Goal: Check status: Check status

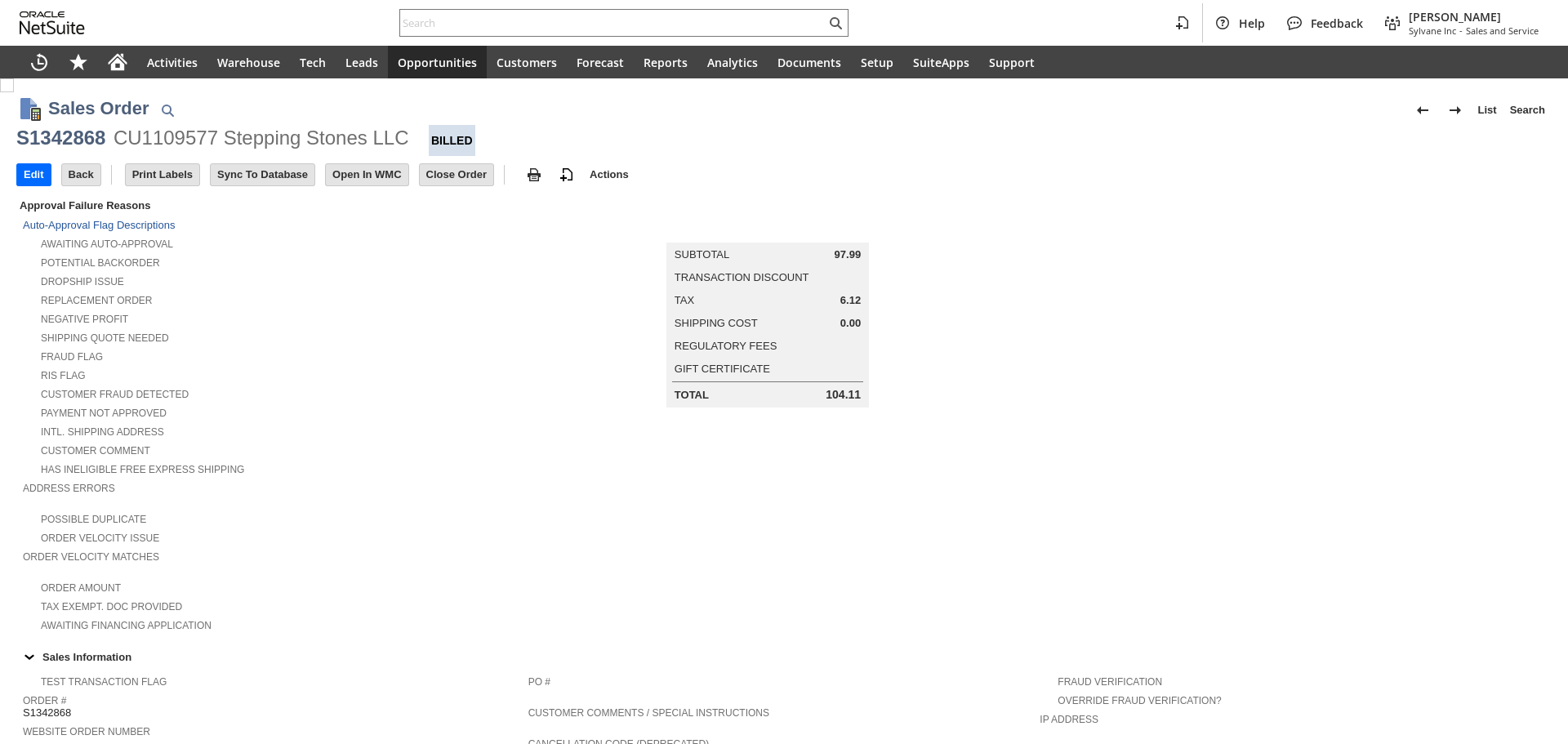
scroll to position [805, 0]
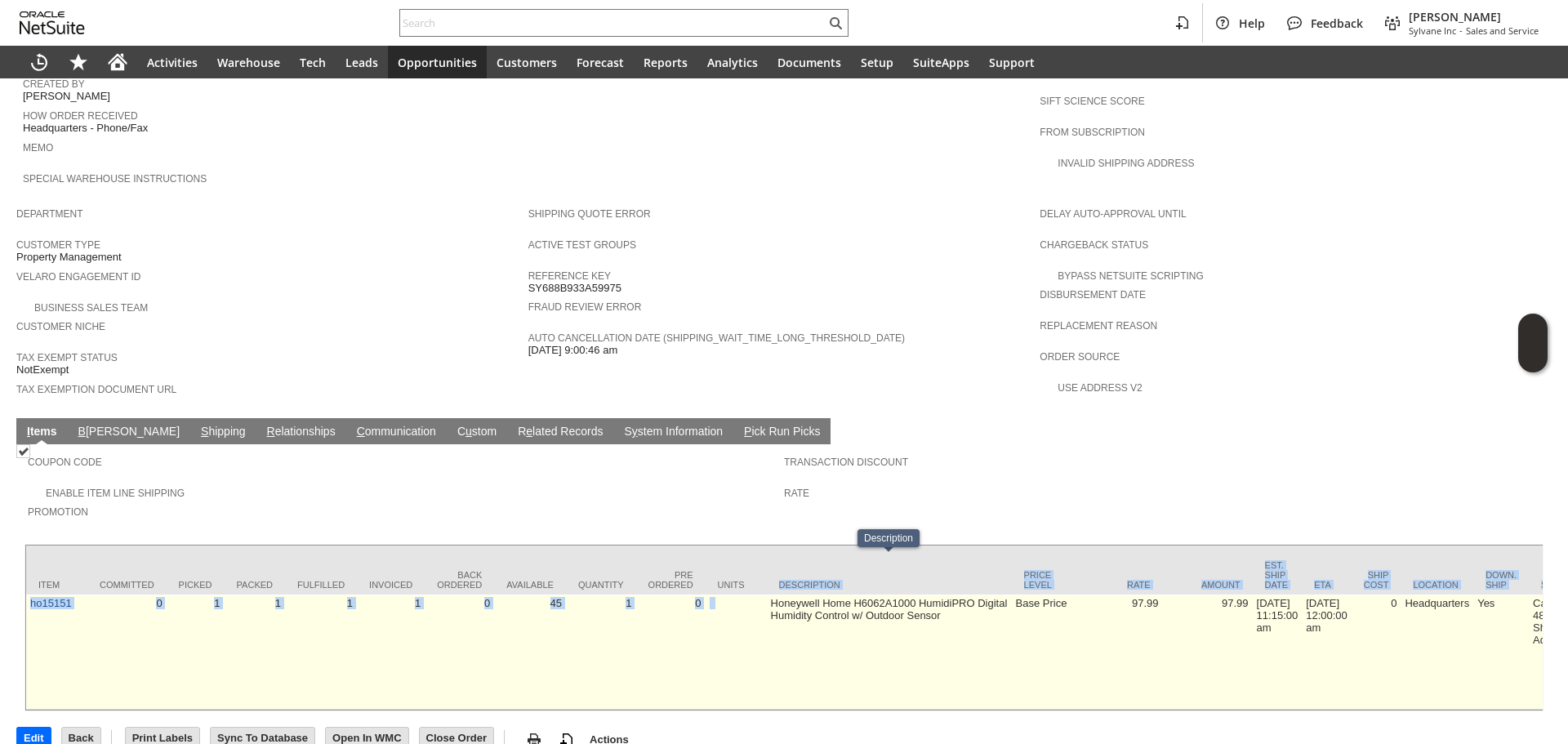
drag, startPoint x: 767, startPoint y: 552, endPoint x: 766, endPoint y: 563, distance: 11.0
click at [767, 594] on td "Honeywell Home H6062A1000 HumidiPRO Digital Humidity Control w/ Outdoor Sensor" at bounding box center [889, 652] width 245 height 115
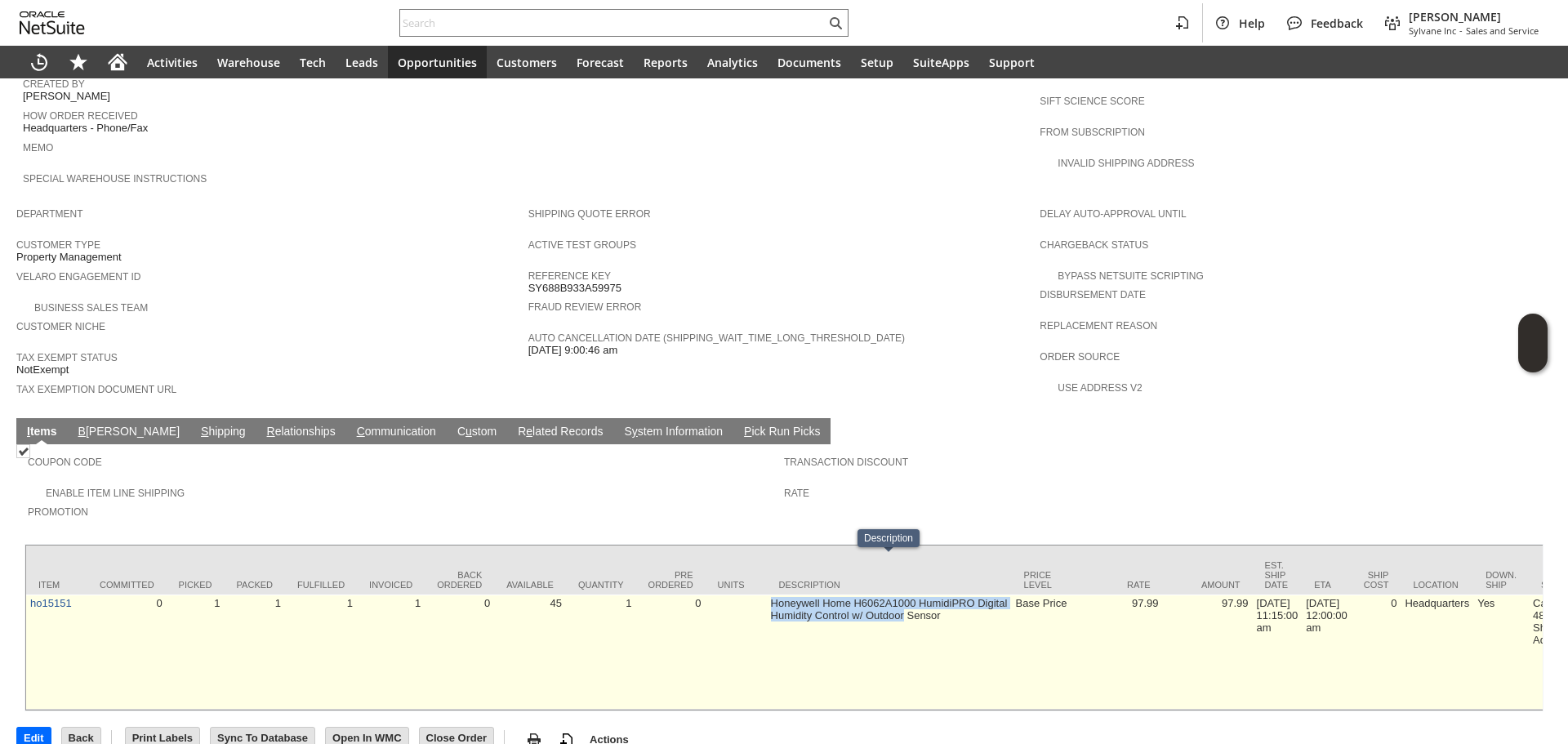
drag, startPoint x: 766, startPoint y: 563, endPoint x: 887, endPoint y: 578, distance: 121.9
click at [887, 594] on td "Honeywell Home H6062A1000 HumidiPRO Digital Humidity Control w/ Outdoor Sensor" at bounding box center [889, 652] width 245 height 115
drag, startPoint x: 887, startPoint y: 578, endPoint x: 757, endPoint y: 572, distance: 130.1
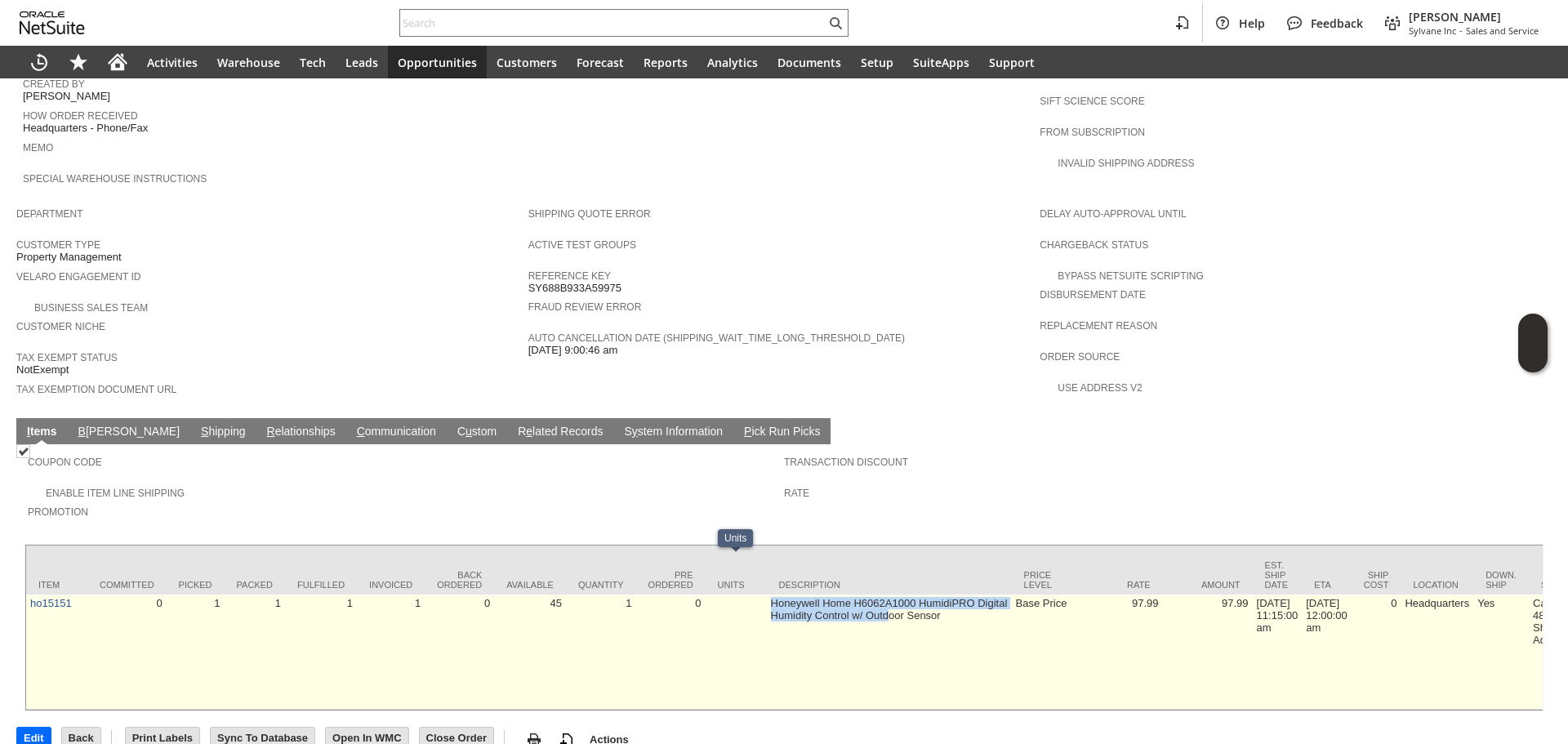
click at [757, 594] on td at bounding box center [737, 652] width 62 height 115
drag, startPoint x: 757, startPoint y: 571, endPoint x: 899, endPoint y: 580, distance: 142.3
click at [899, 594] on td "Honeywell Home H6062A1000 HumidiPRO Digital Humidity Control w/ Outdoor Sensor" at bounding box center [889, 652] width 245 height 115
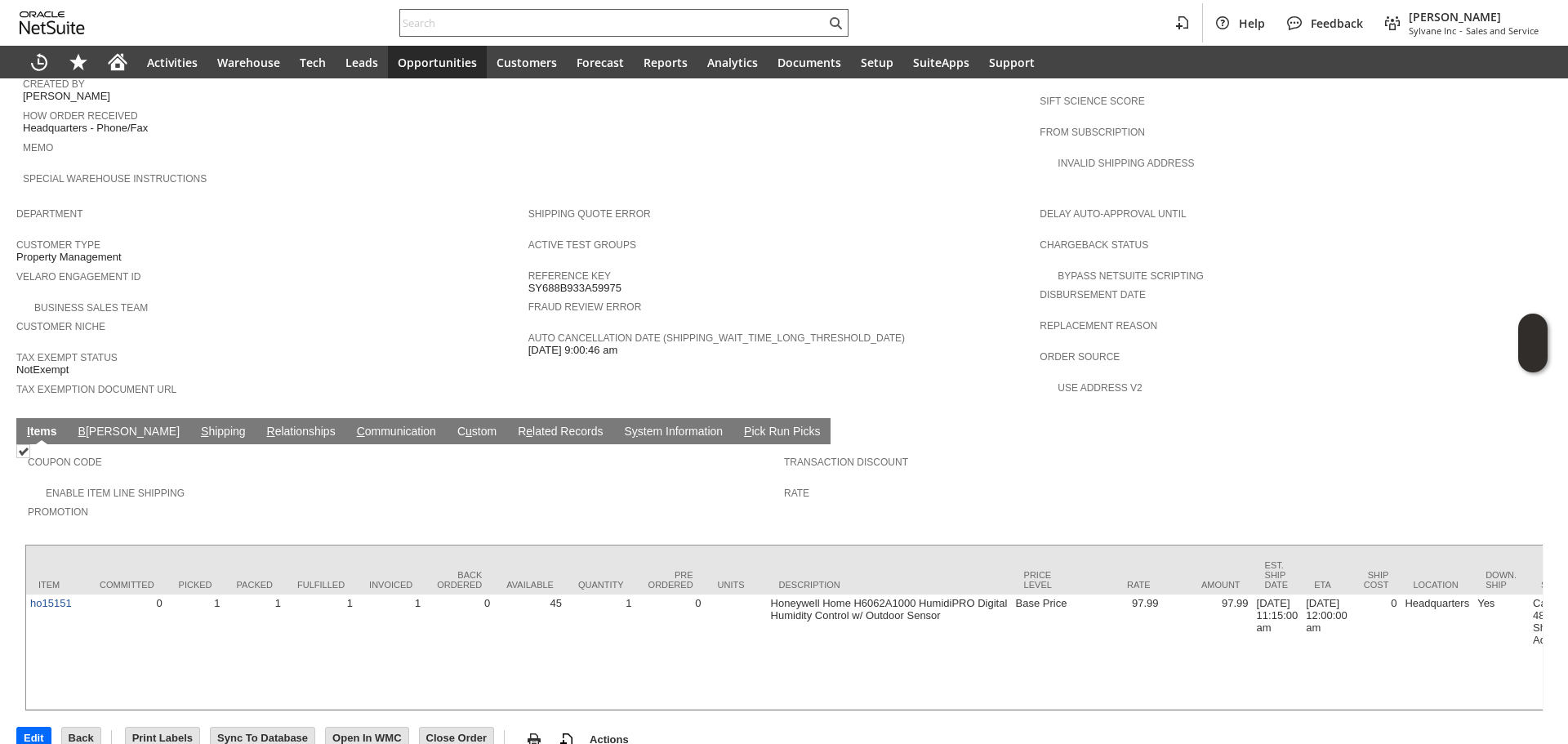
click at [534, 29] on input "text" at bounding box center [613, 23] width 425 height 19
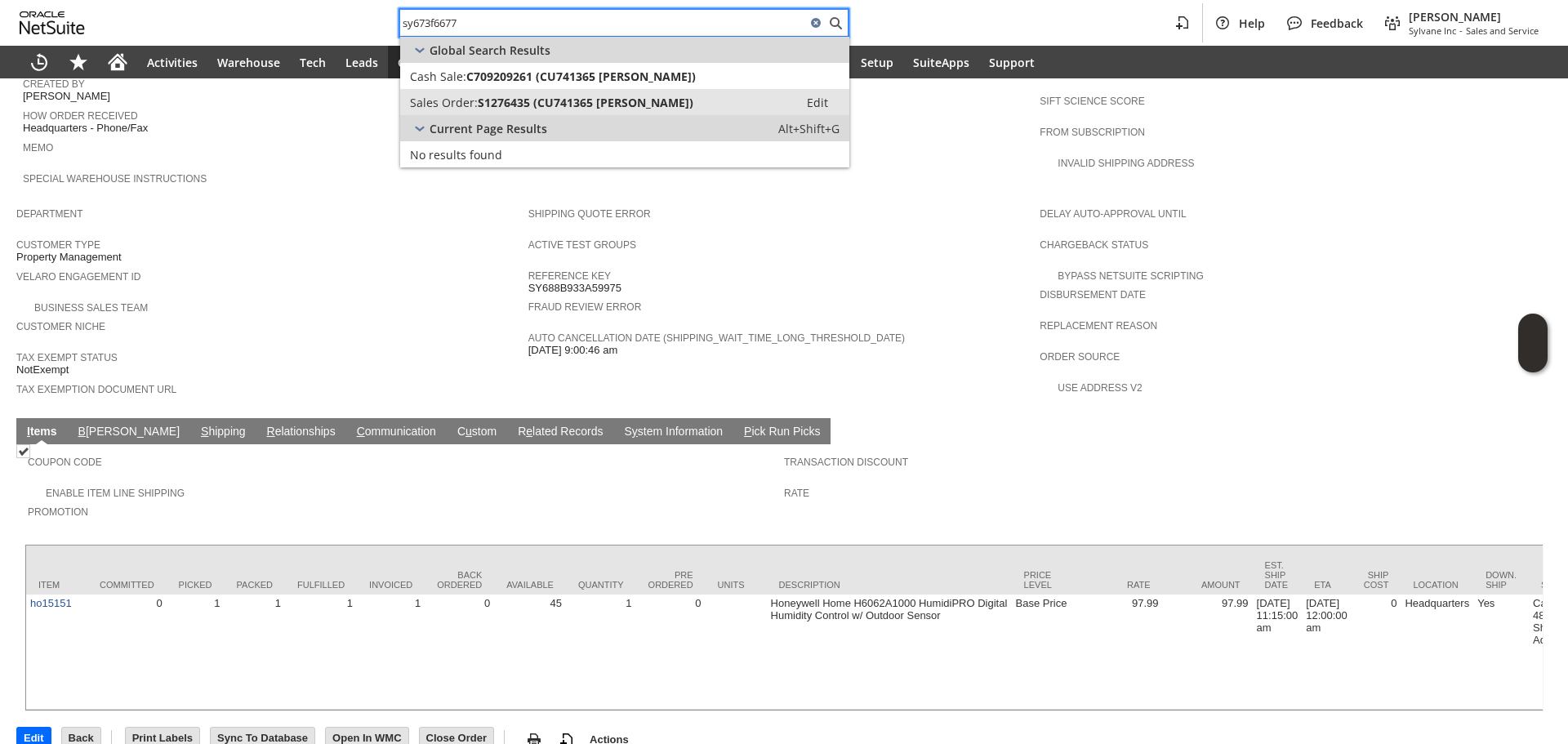
click at [603, 107] on span "S1276435 (CU741365 David Clune)" at bounding box center [585, 103] width 216 height 16
click at [499, 19] on input "sy673f6677" at bounding box center [603, 23] width 406 height 19
type input "114-0321411"
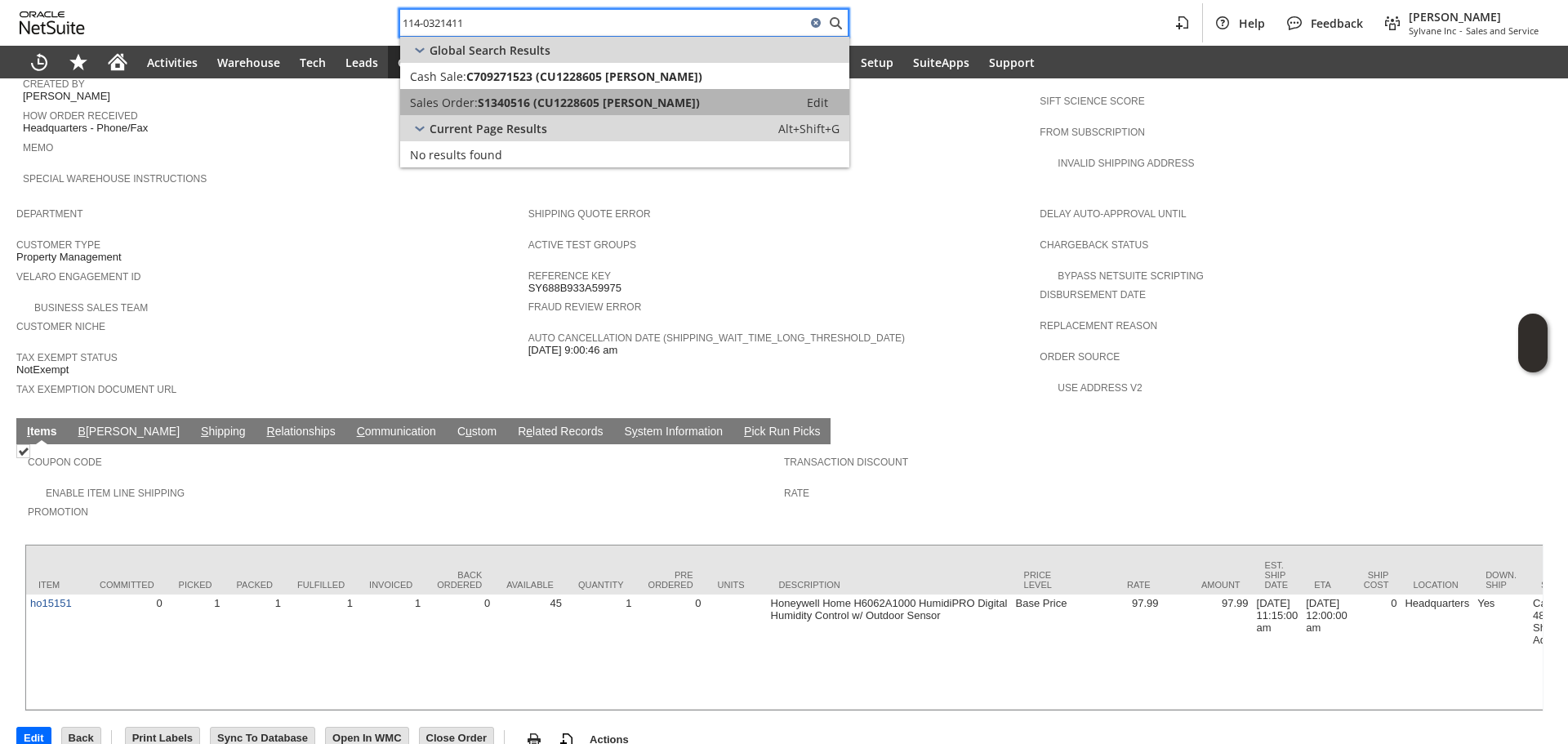
click at [491, 103] on span "S1340516 (CU1228605 David Clune)" at bounding box center [589, 103] width 222 height 16
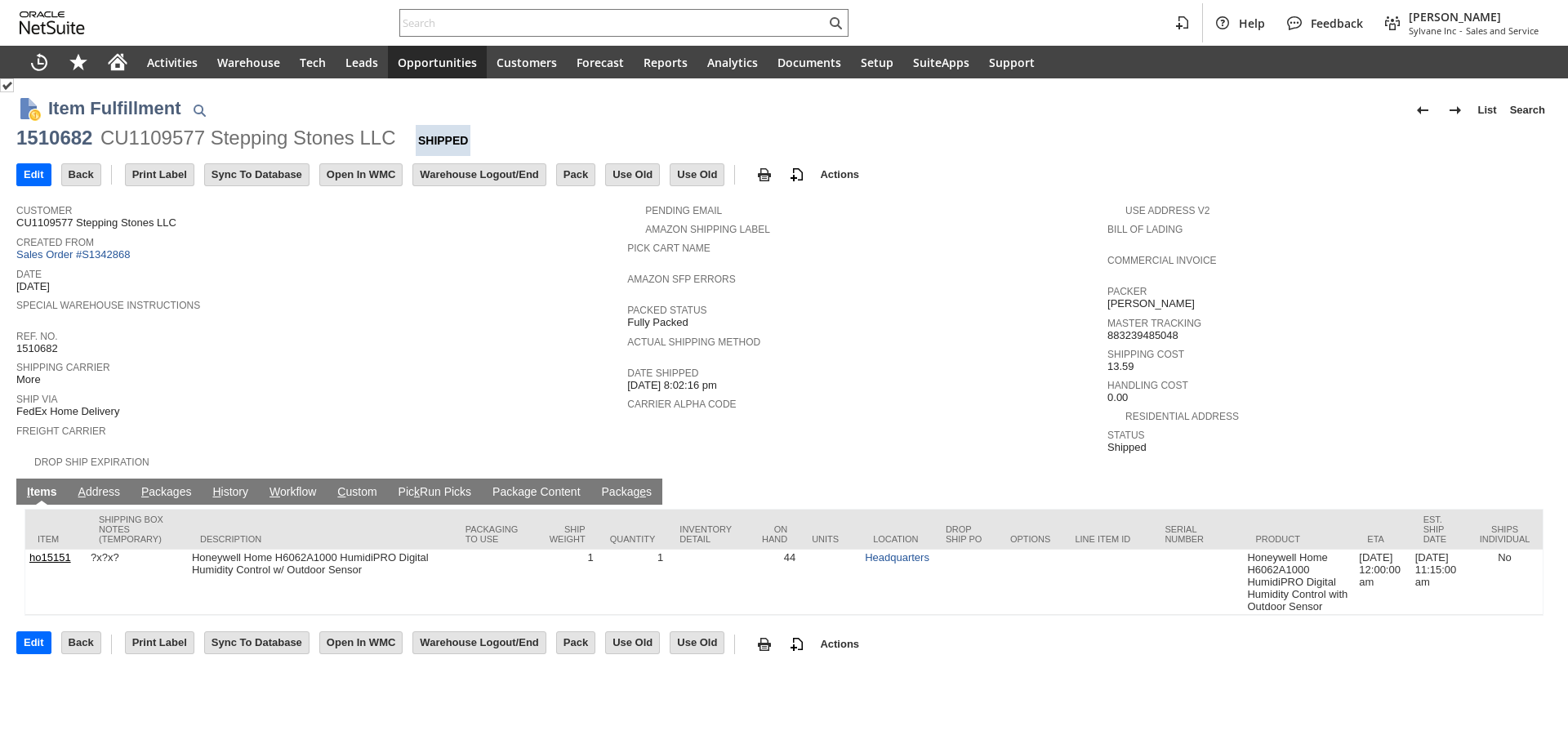
click at [148, 485] on span "P" at bounding box center [144, 491] width 7 height 13
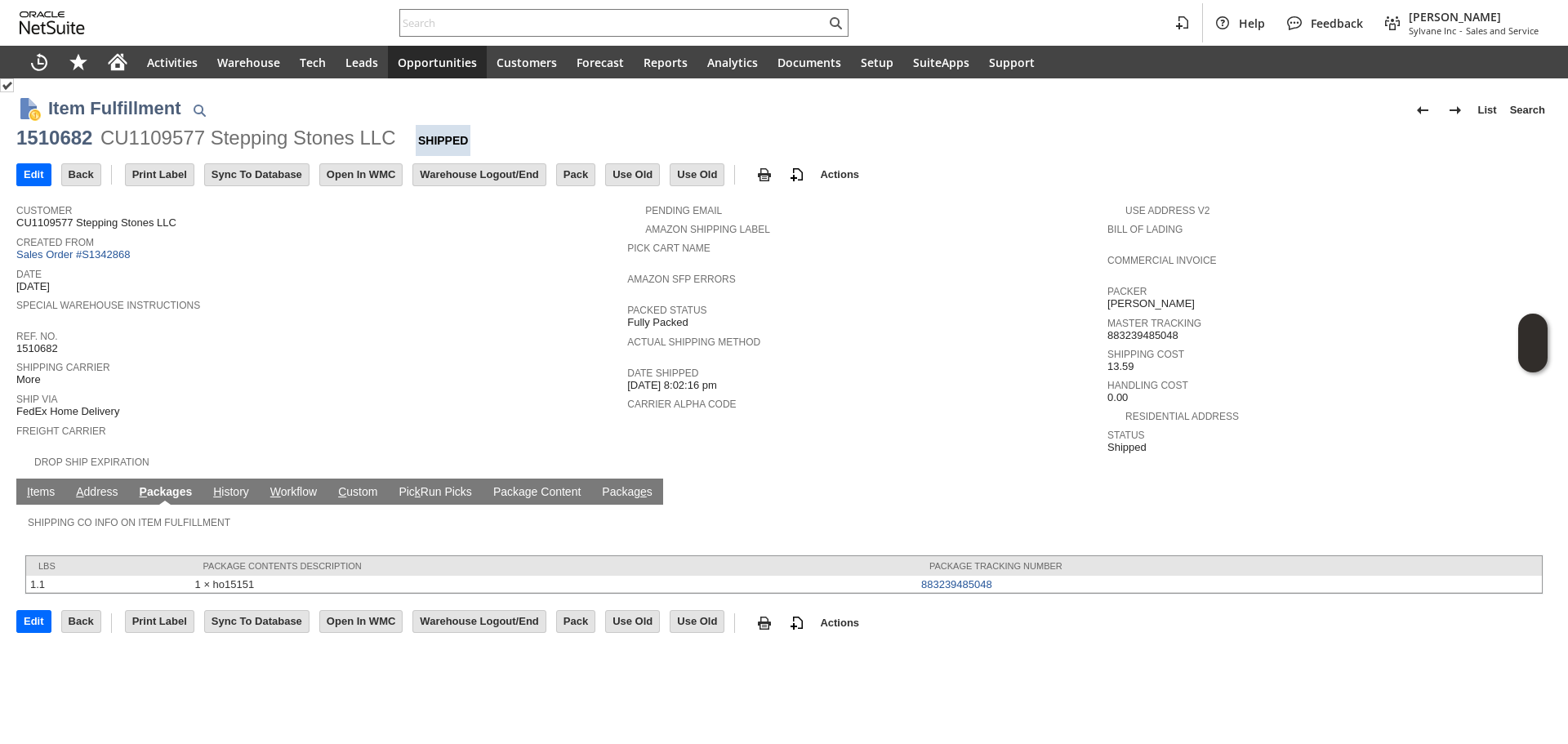
click at [40, 485] on link "I tems" at bounding box center [40, 493] width 36 height 16
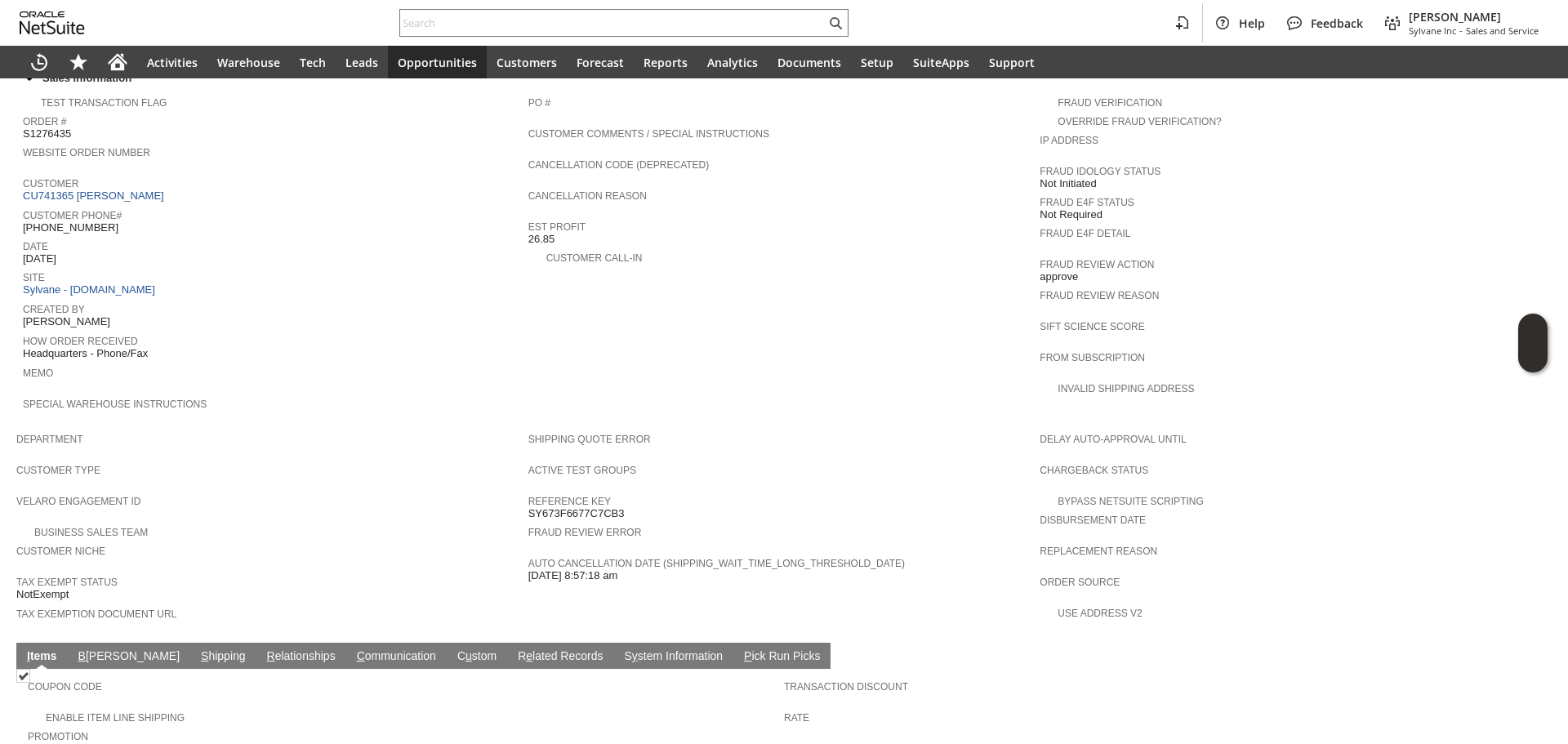
scroll to position [490, 0]
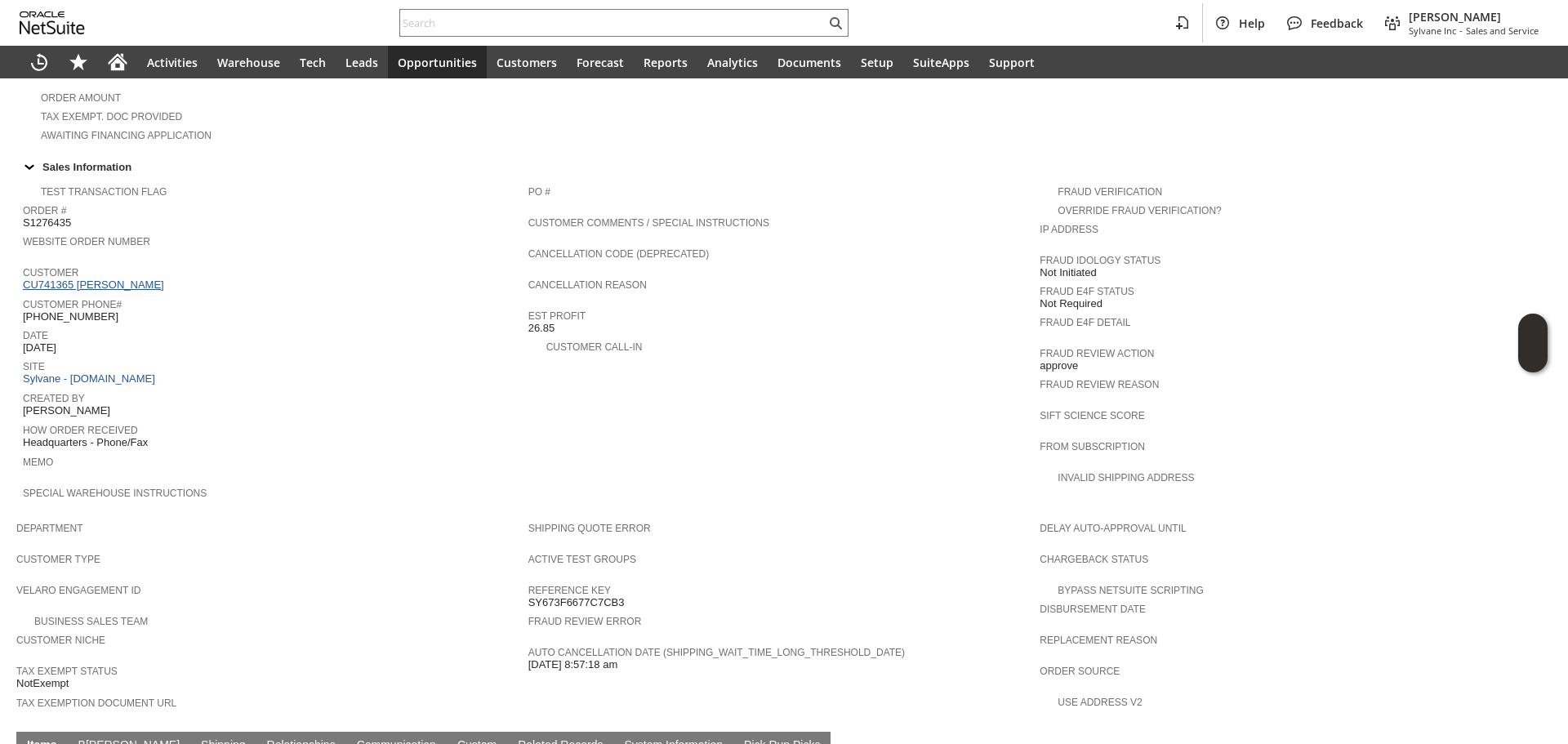
click at [123, 278] on link "CU741365 David Clune" at bounding box center [95, 284] width 145 height 12
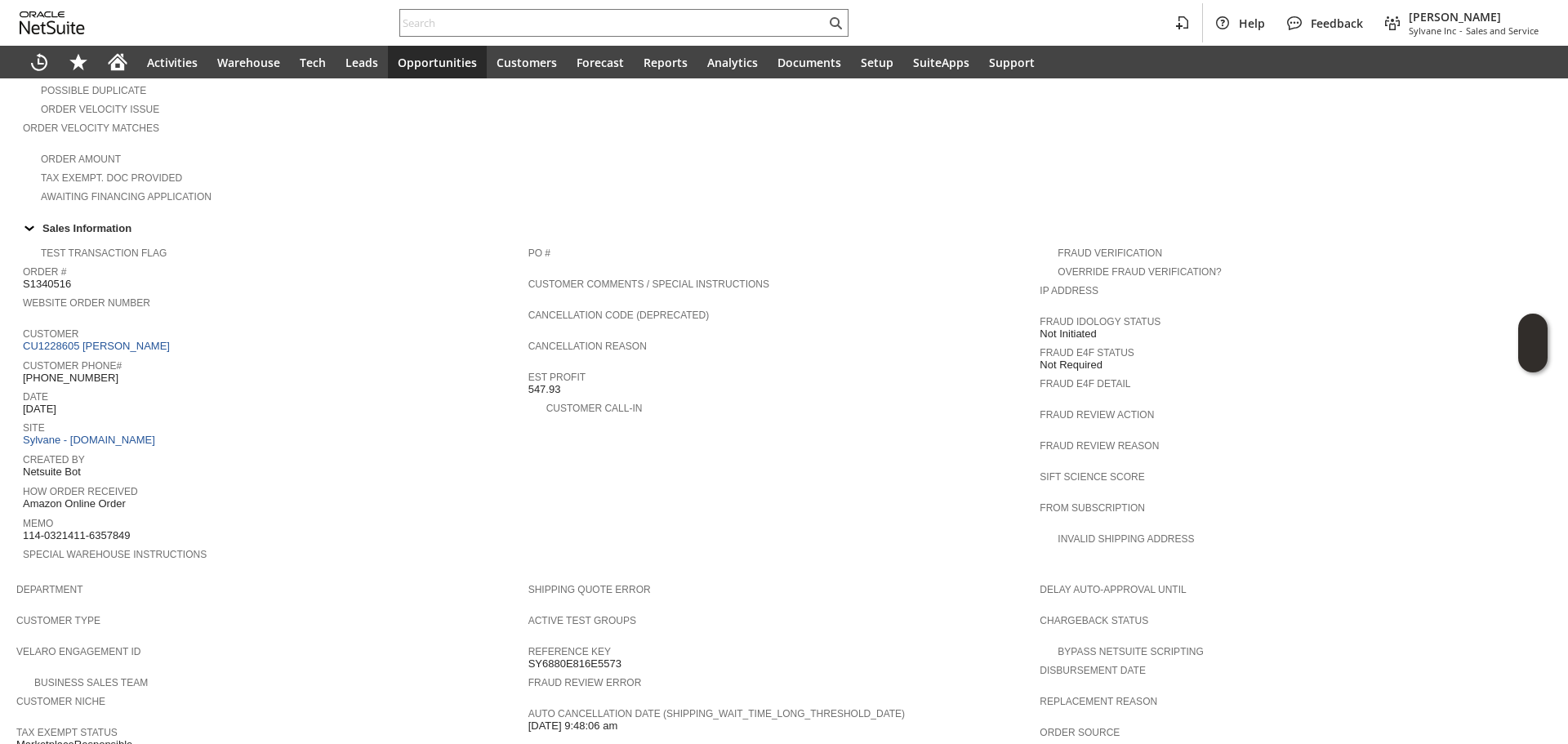
scroll to position [755, 0]
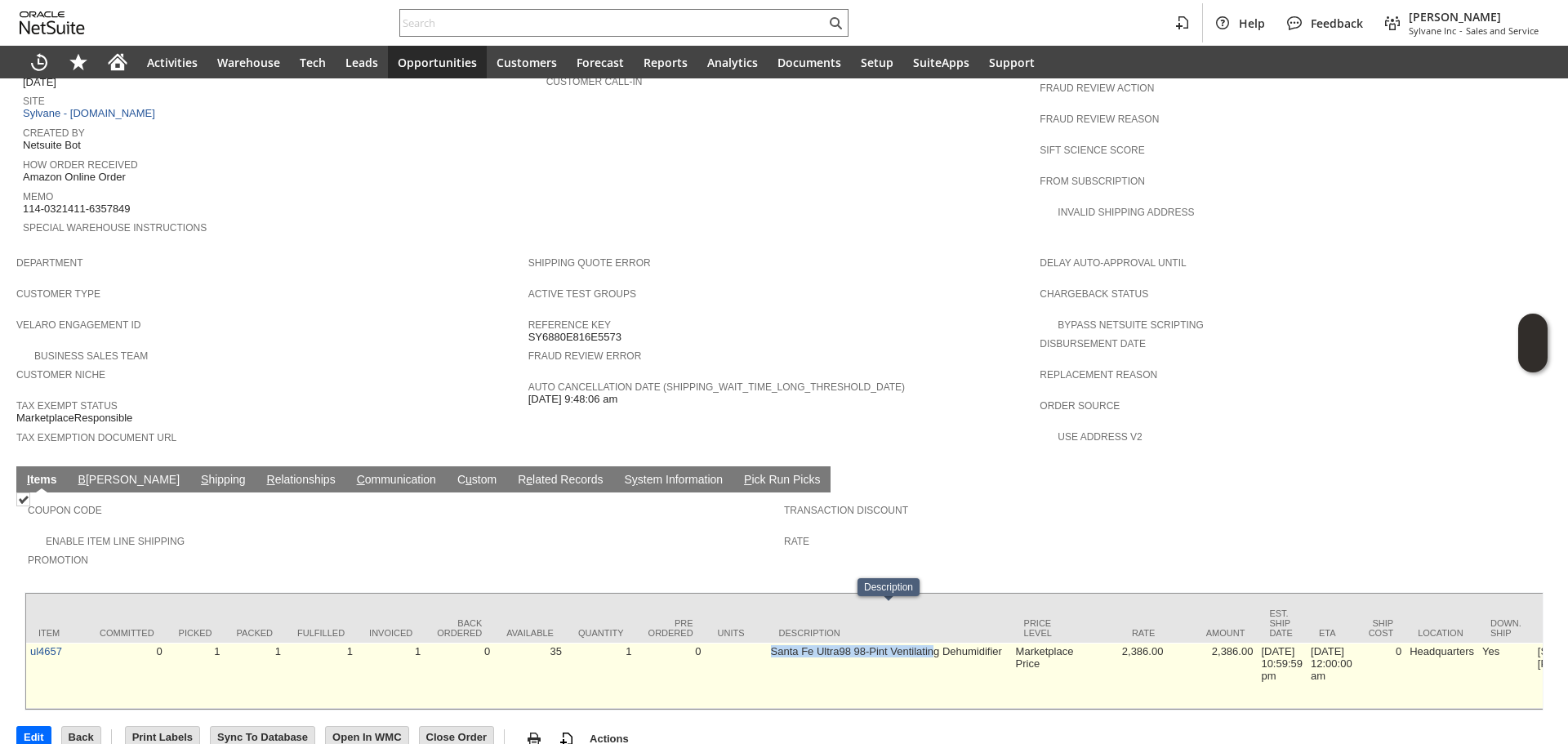
drag, startPoint x: 769, startPoint y: 618, endPoint x: 932, endPoint y: 623, distance: 163.1
click at [932, 643] on td "Santa Fe Ultra98 98-Pint Ventilating Dehumidifier" at bounding box center [889, 675] width 245 height 66
drag, startPoint x: 897, startPoint y: 627, endPoint x: 797, endPoint y: 622, distance: 100.1
click at [797, 643] on td "Santa Fe Ultra98 98-Pint Ventilating Dehumidifier" at bounding box center [889, 675] width 245 height 66
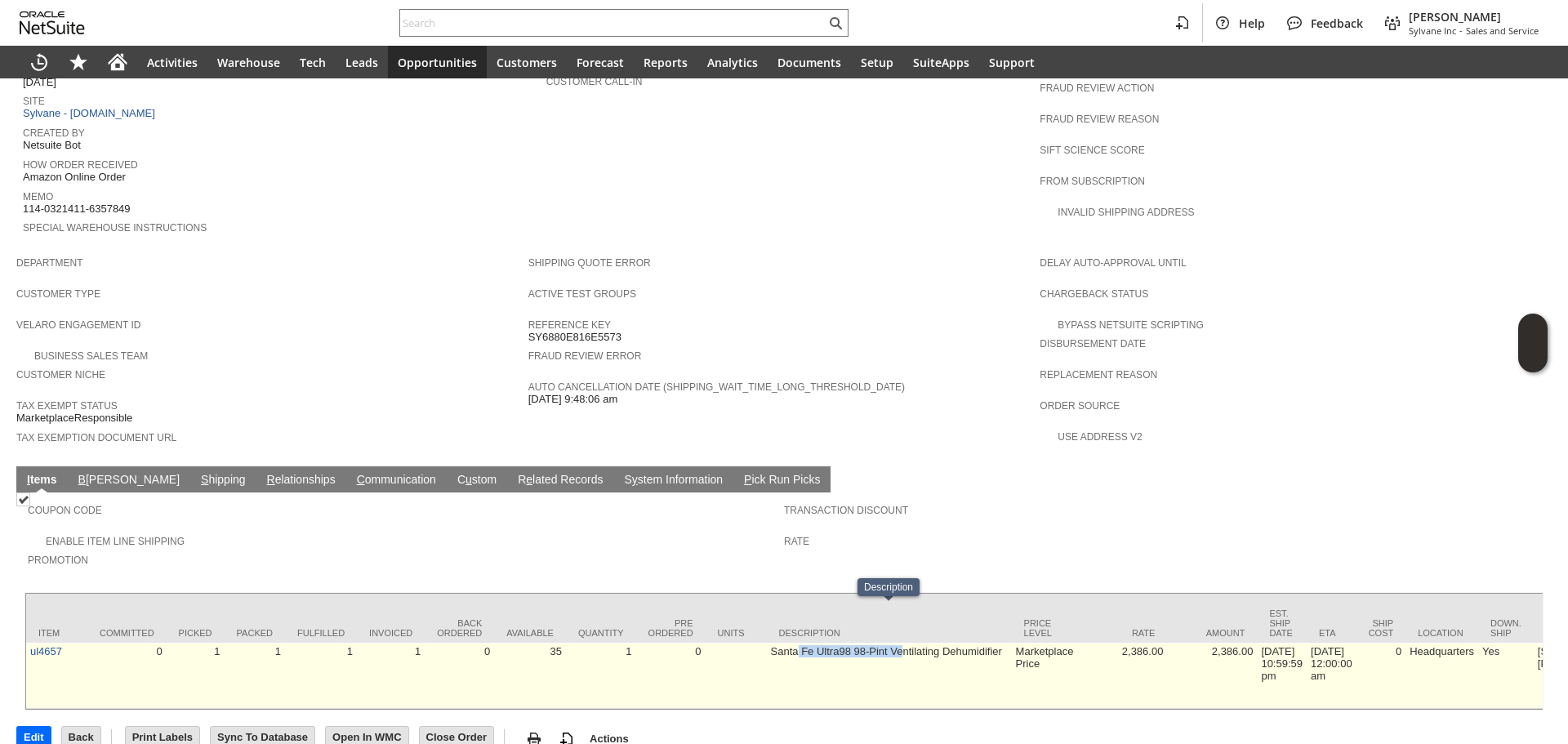
click at [797, 643] on td "Santa Fe Ultra98 98-Pint Ventilating Dehumidifier" at bounding box center [889, 675] width 245 height 66
